Goal: Task Accomplishment & Management: Use online tool/utility

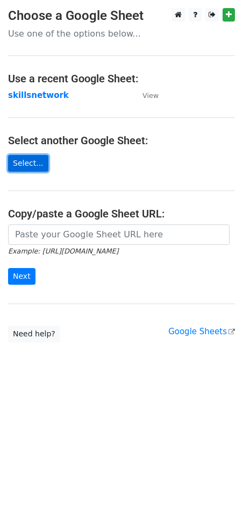
click at [29, 161] on link "Select..." at bounding box center [28, 163] width 40 height 17
click at [35, 160] on link "Select..." at bounding box center [28, 163] width 40 height 17
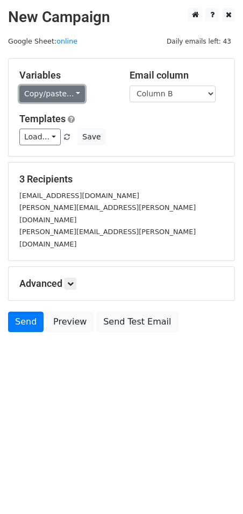
click at [58, 95] on link "Copy/paste..." at bounding box center [52, 94] width 66 height 17
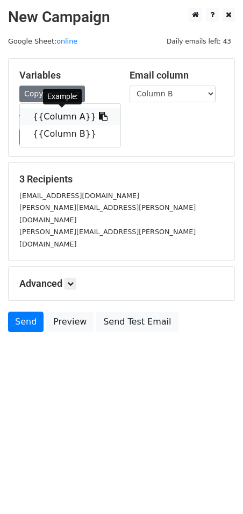
click at [75, 114] on link "{{Column A}}" at bounding box center [70, 116] width 101 height 17
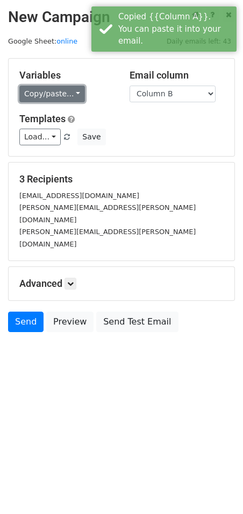
click at [67, 92] on link "Copy/paste..." at bounding box center [52, 94] width 66 height 17
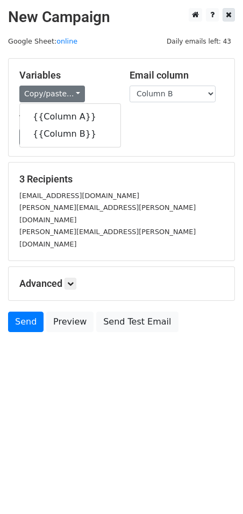
click at [230, 8] on div at bounding box center [210, 14] width 50 height 13
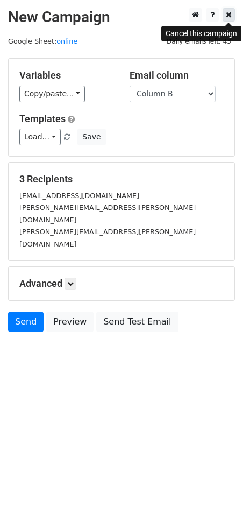
click at [230, 16] on icon at bounding box center [229, 15] width 6 height 8
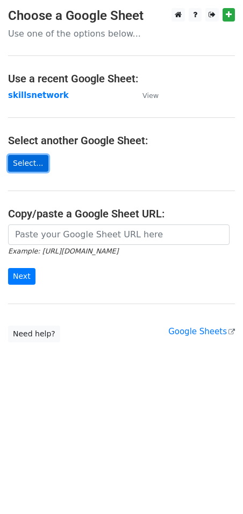
click at [29, 162] on link "Select..." at bounding box center [28, 163] width 40 height 17
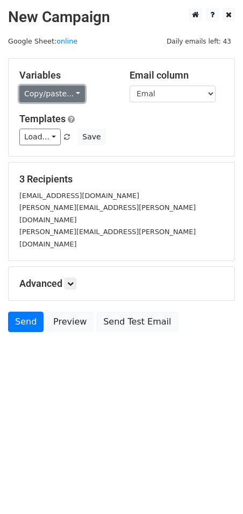
click at [68, 90] on link "Copy/paste..." at bounding box center [52, 94] width 66 height 17
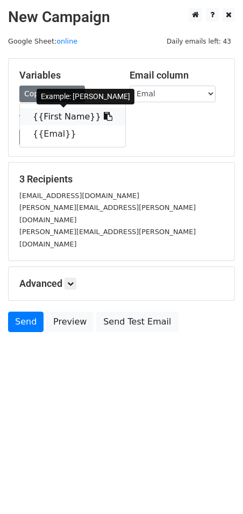
click at [80, 114] on link "{{First Name}}" at bounding box center [72, 116] width 105 height 17
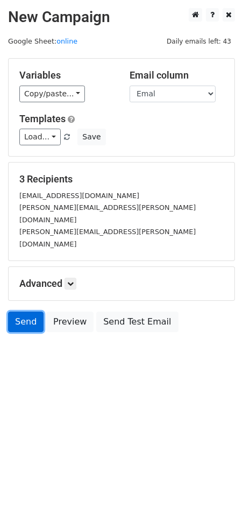
click at [24, 311] on link "Send" at bounding box center [26, 321] width 36 height 20
